Goal: Information Seeking & Learning: Learn about a topic

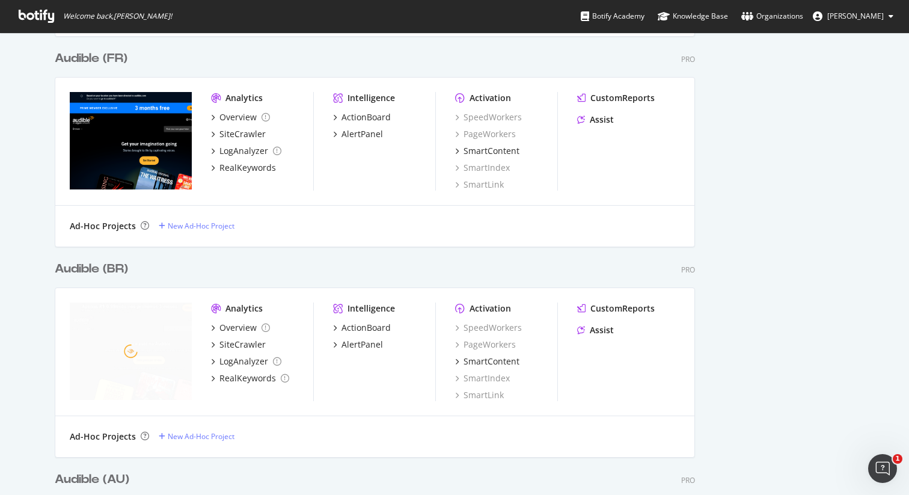
scroll to position [1296, 0]
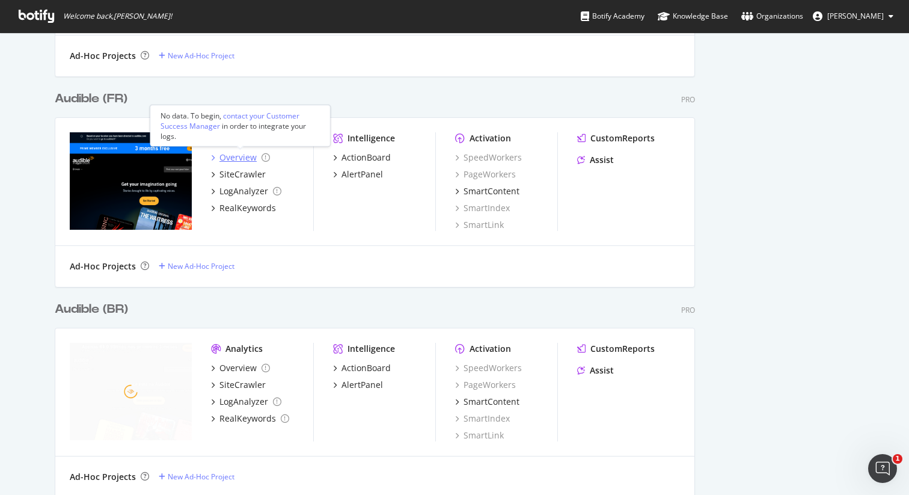
click at [242, 162] on div "Overview" at bounding box center [237, 157] width 37 height 12
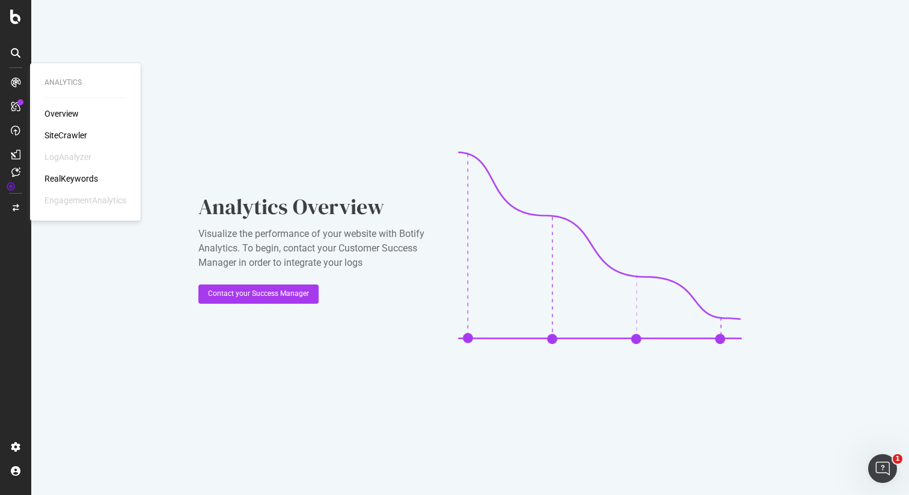
click at [57, 115] on div "Overview" at bounding box center [61, 114] width 34 height 12
click at [58, 138] on div "SiteCrawler" at bounding box center [65, 135] width 43 height 12
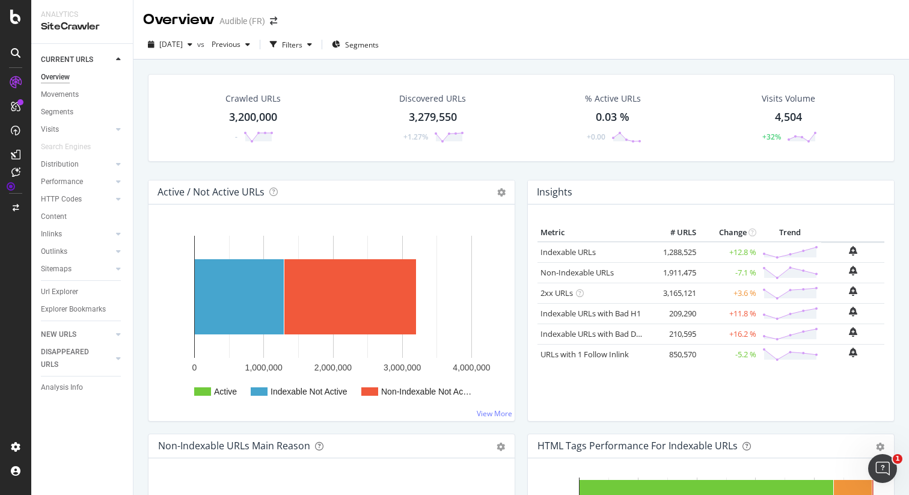
click at [55, 288] on div "Url Explorer" at bounding box center [59, 292] width 37 height 13
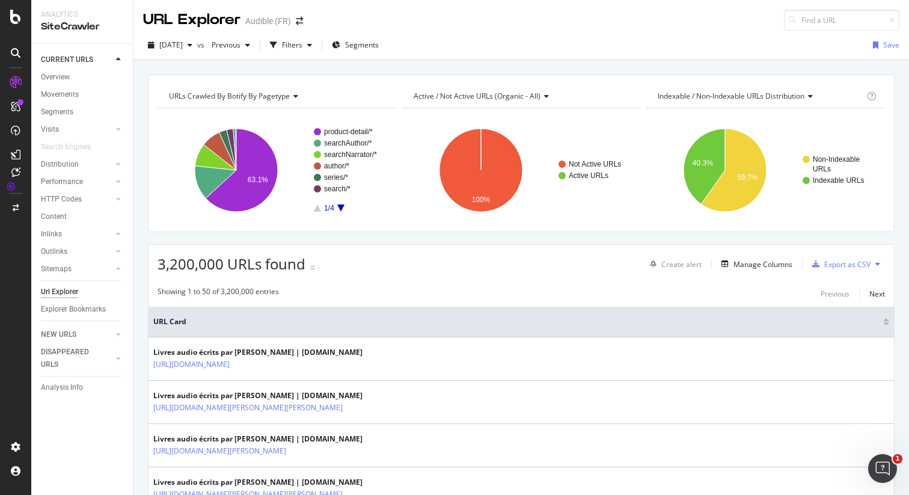
click at [302, 44] on div "Filters" at bounding box center [292, 45] width 20 height 10
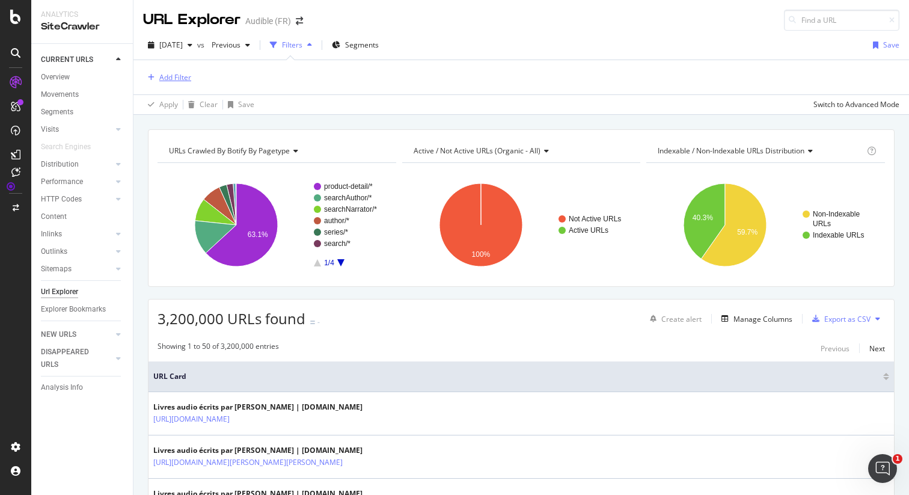
click at [180, 76] on div "Add Filter" at bounding box center [175, 77] width 32 height 10
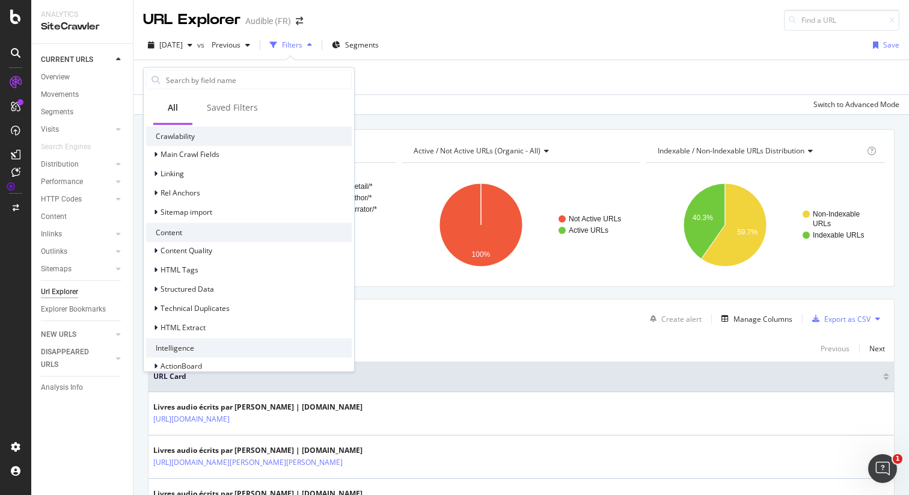
scroll to position [248, 0]
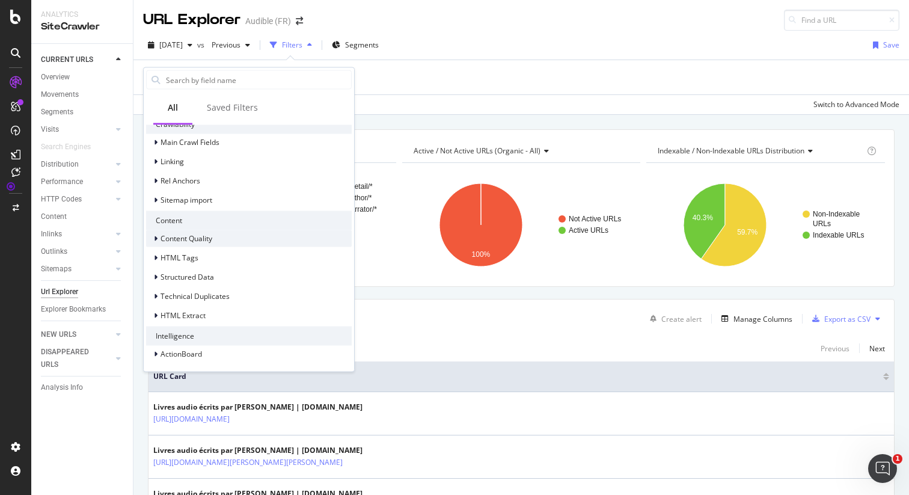
click at [163, 239] on span "Content Quality" at bounding box center [186, 238] width 52 height 10
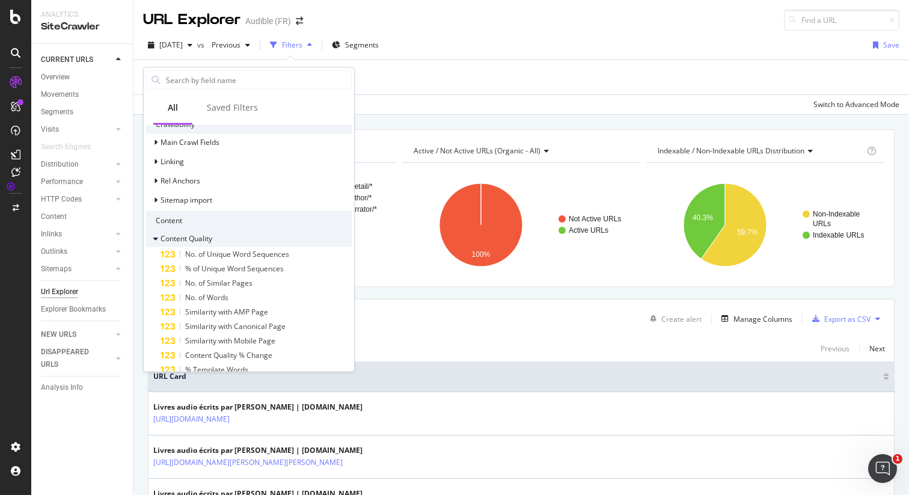
click at [163, 239] on span "Content Quality" at bounding box center [186, 238] width 52 height 10
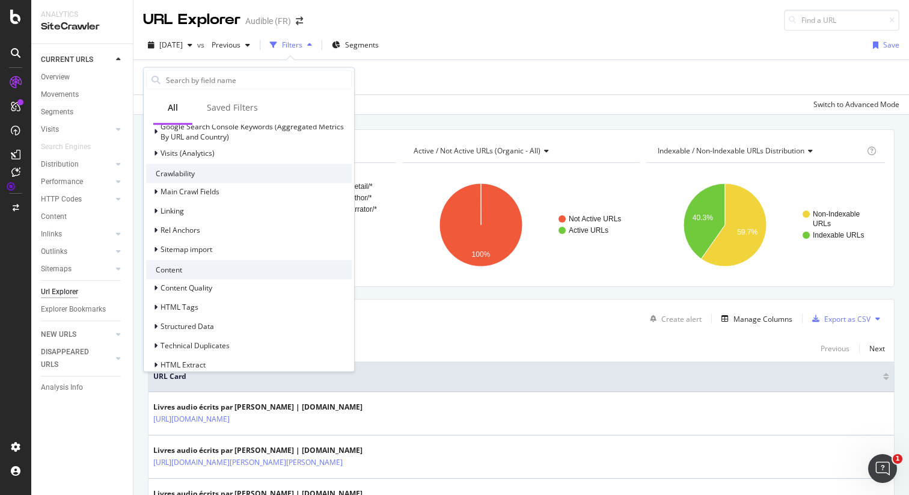
scroll to position [200, 0]
click at [194, 192] on span "Main Crawl Fields" at bounding box center [189, 190] width 59 height 10
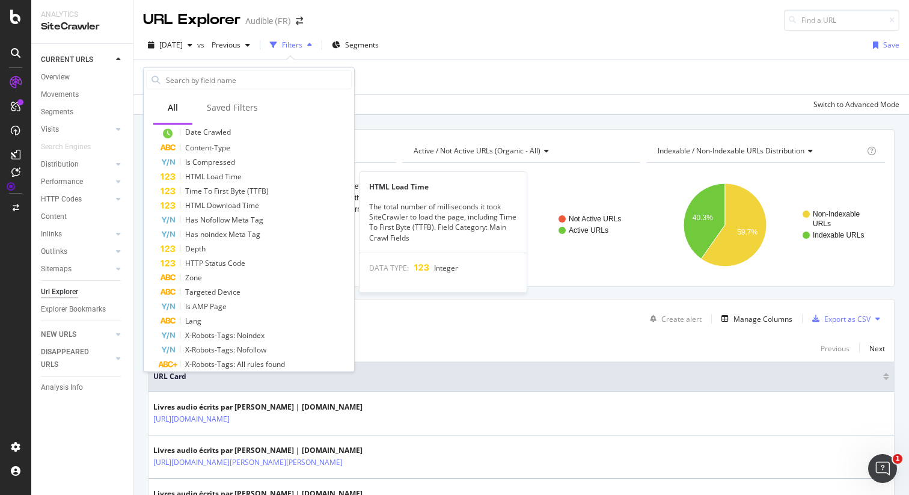
scroll to position [393, 0]
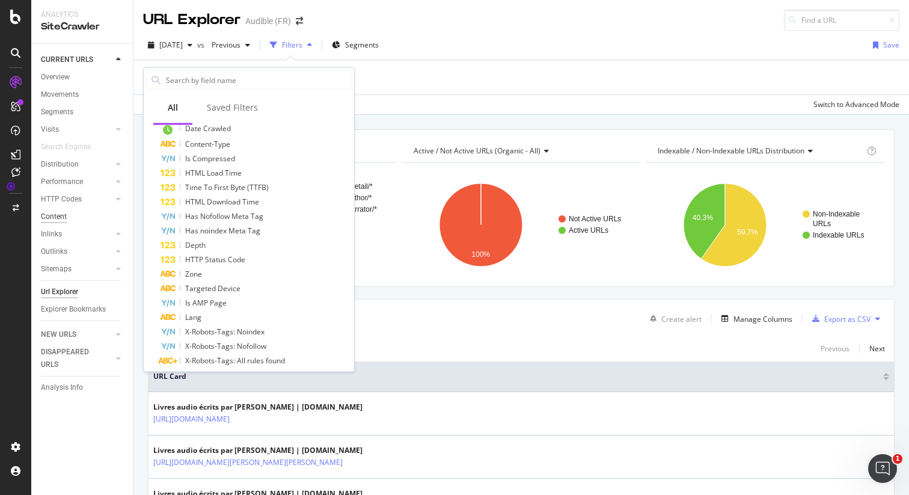
click at [52, 216] on div "Content" at bounding box center [54, 216] width 26 height 13
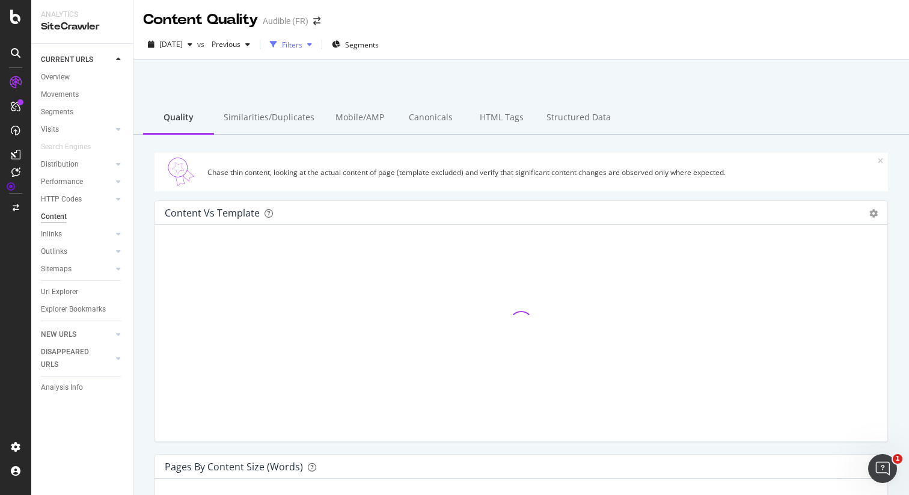
click at [302, 44] on div "Filters" at bounding box center [292, 45] width 20 height 10
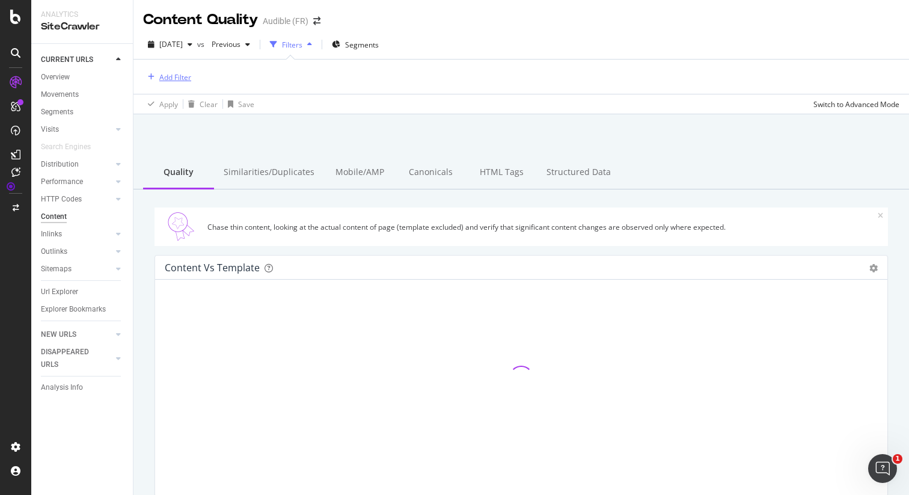
click at [157, 81] on div "Add Filter" at bounding box center [167, 76] width 48 height 13
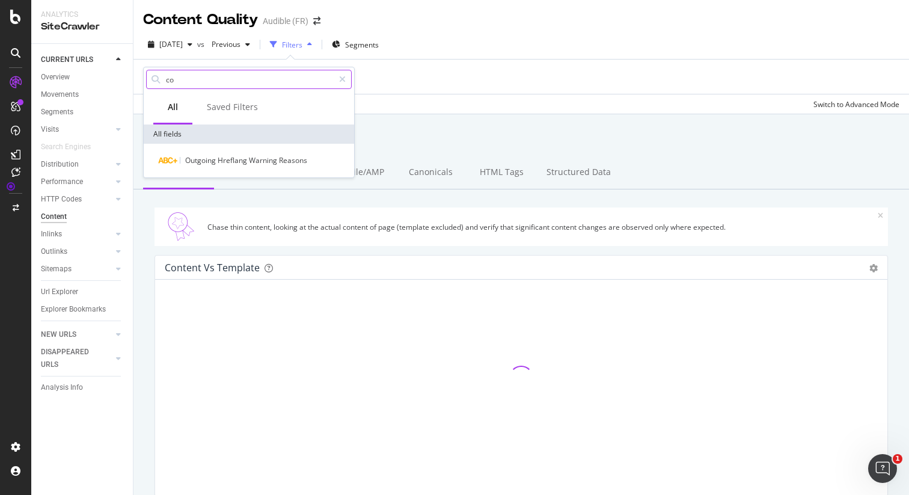
type input "c"
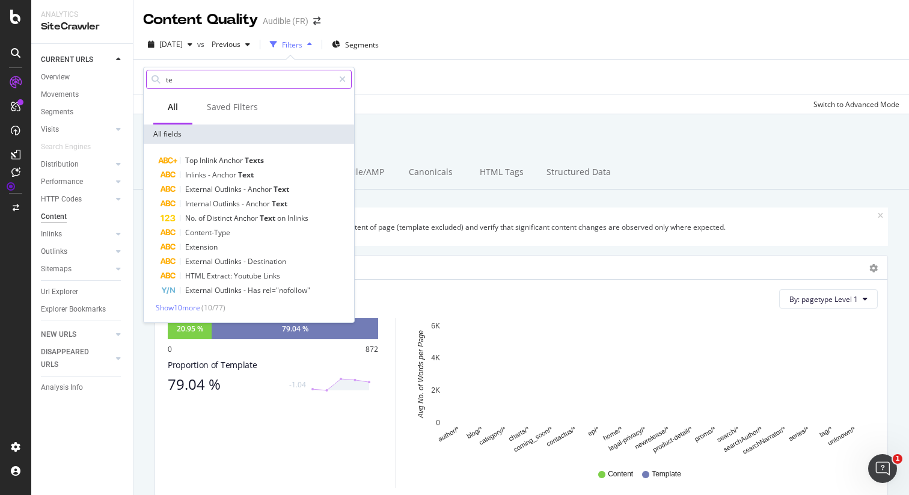
type input "t"
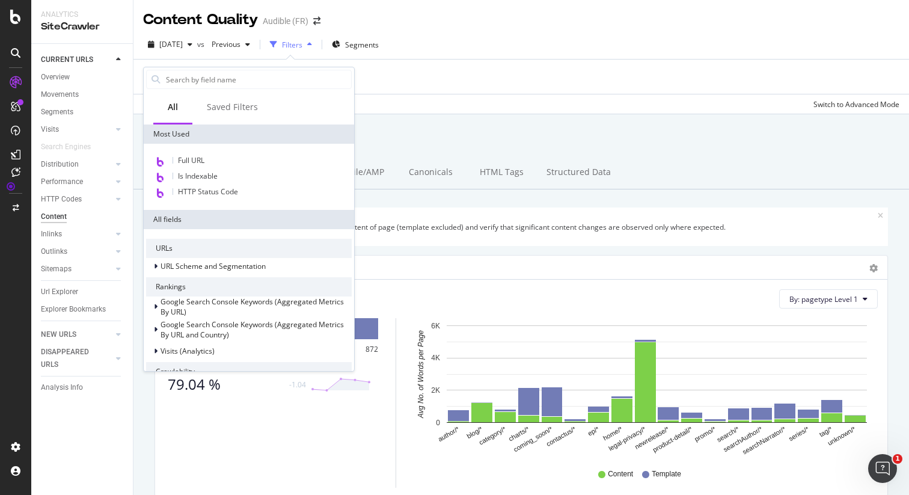
click at [623, 101] on div "Apply Clear Save Switch to Advanced Mode" at bounding box center [520, 104] width 775 height 20
